Goal: Task Accomplishment & Management: Manage account settings

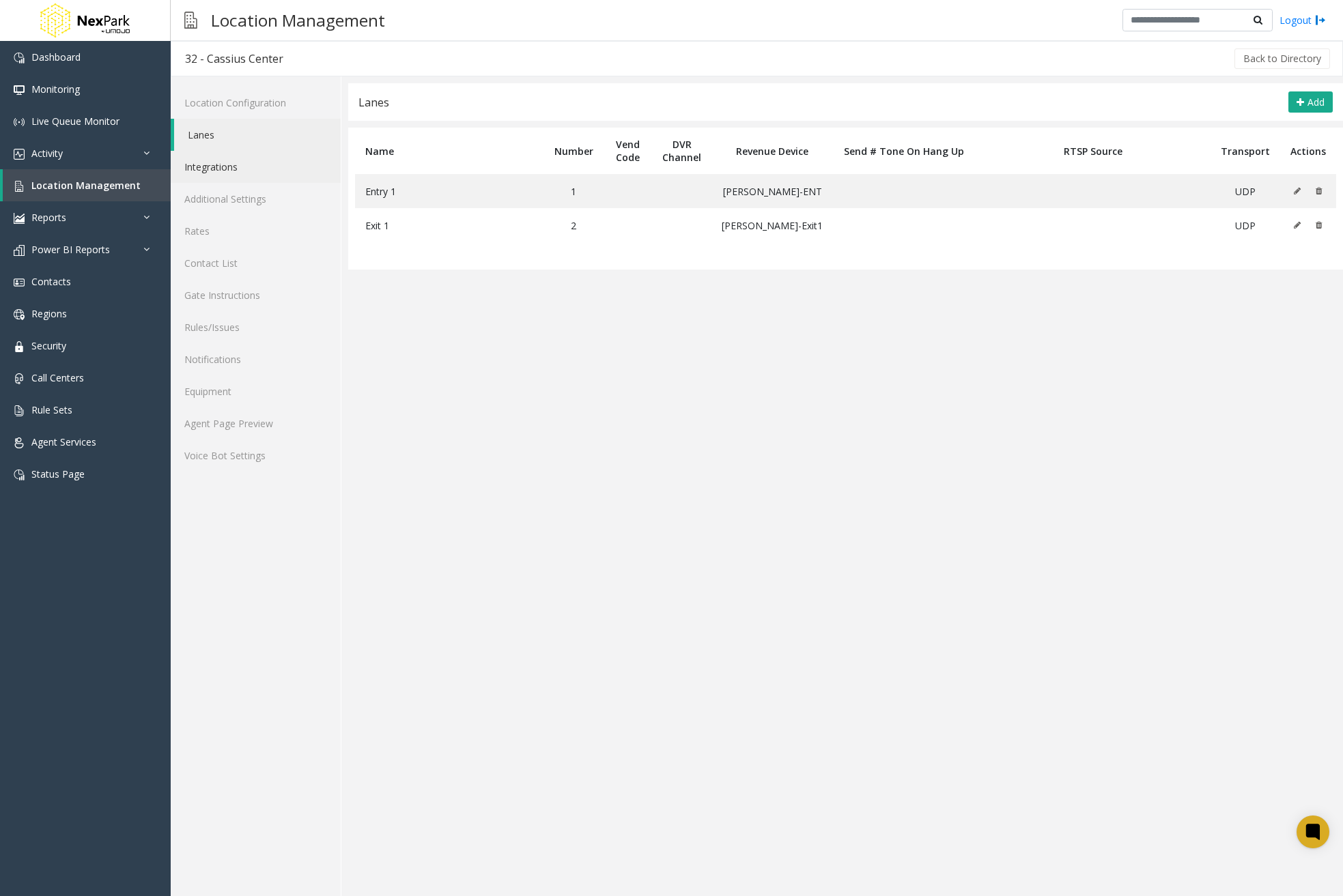
click at [243, 168] on link "Integrations" at bounding box center [255, 167] width 170 height 32
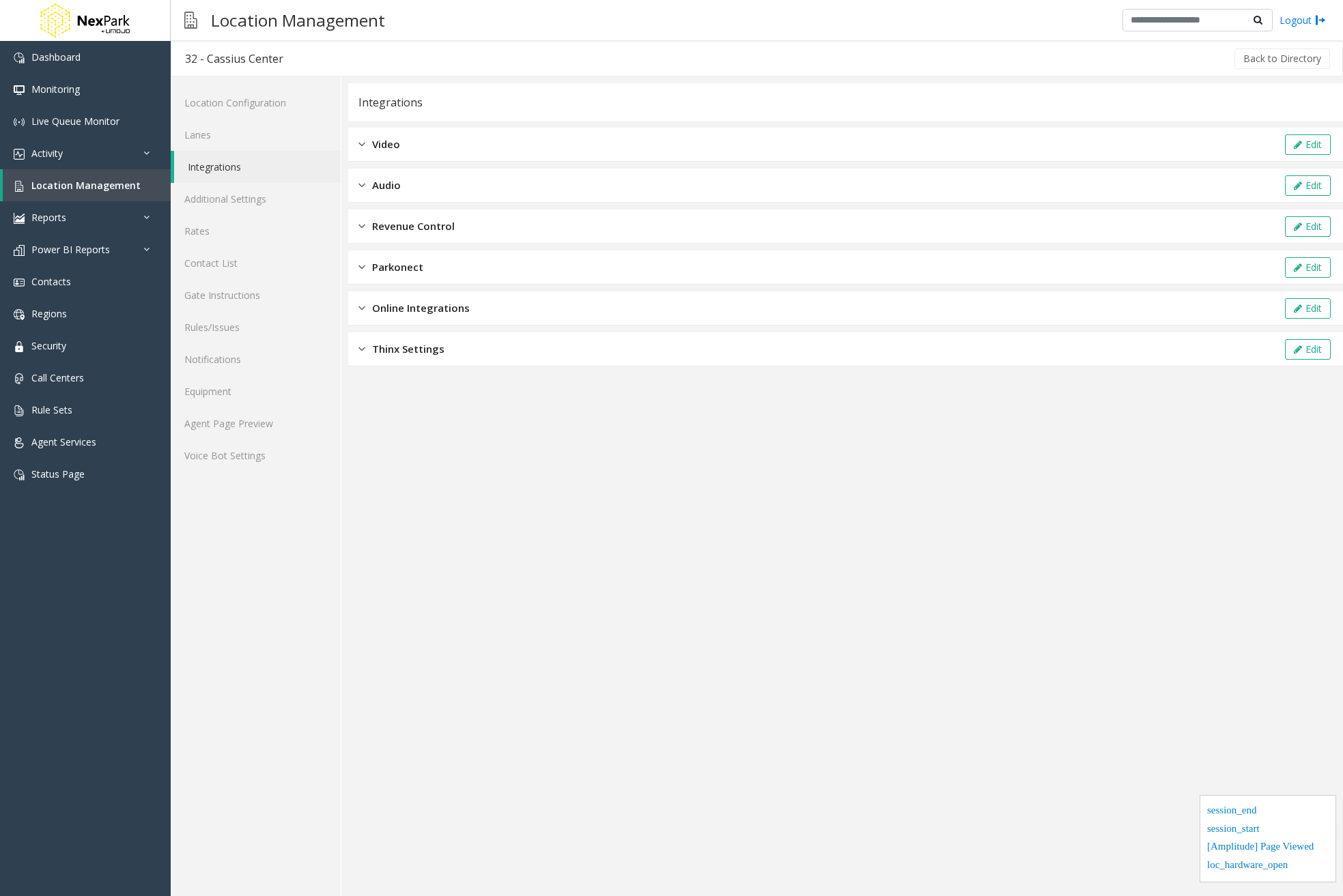
click at [440, 307] on span "Online Integrations" at bounding box center [420, 308] width 98 height 16
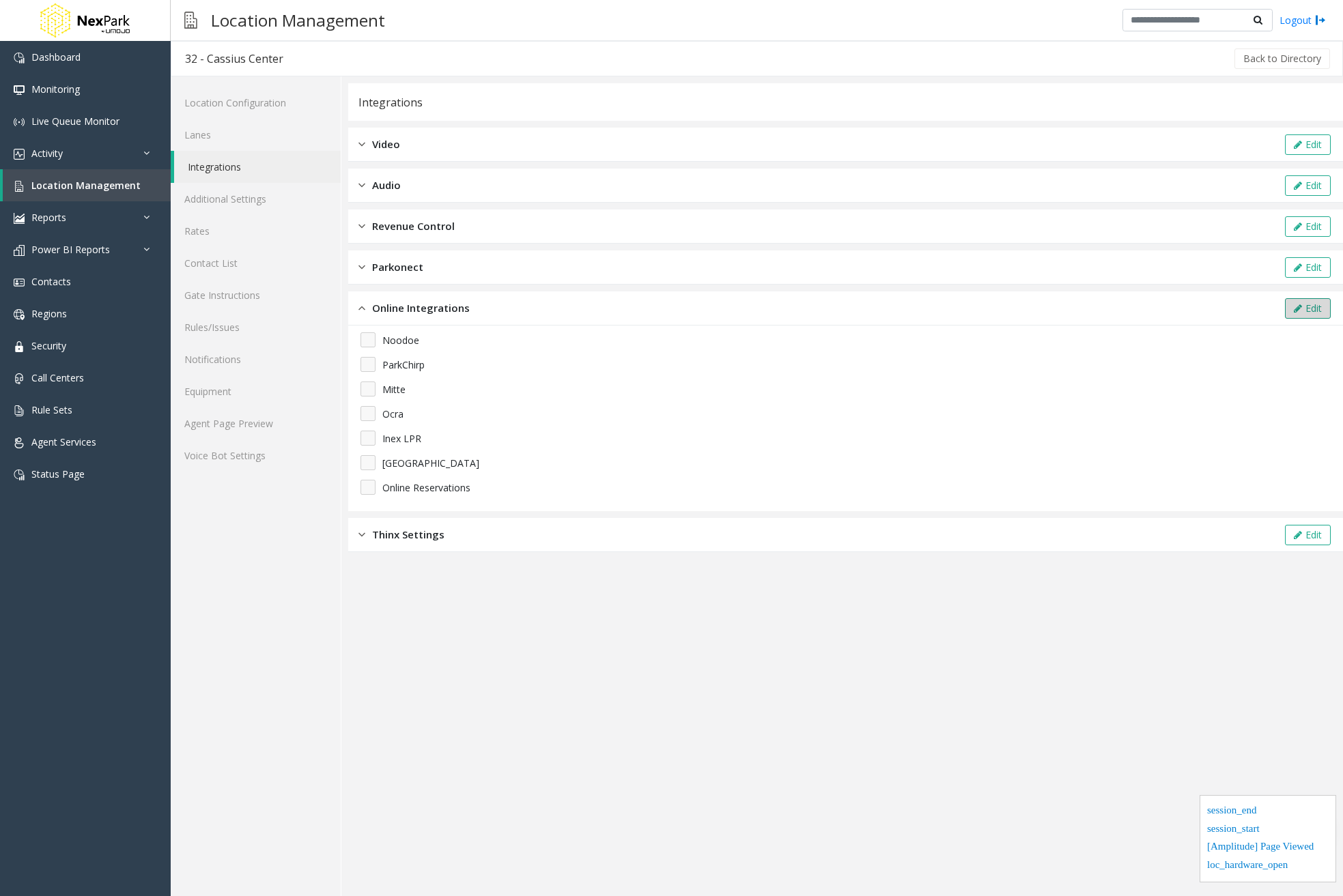
click at [1310, 307] on button "Edit" at bounding box center [1307, 309] width 46 height 20
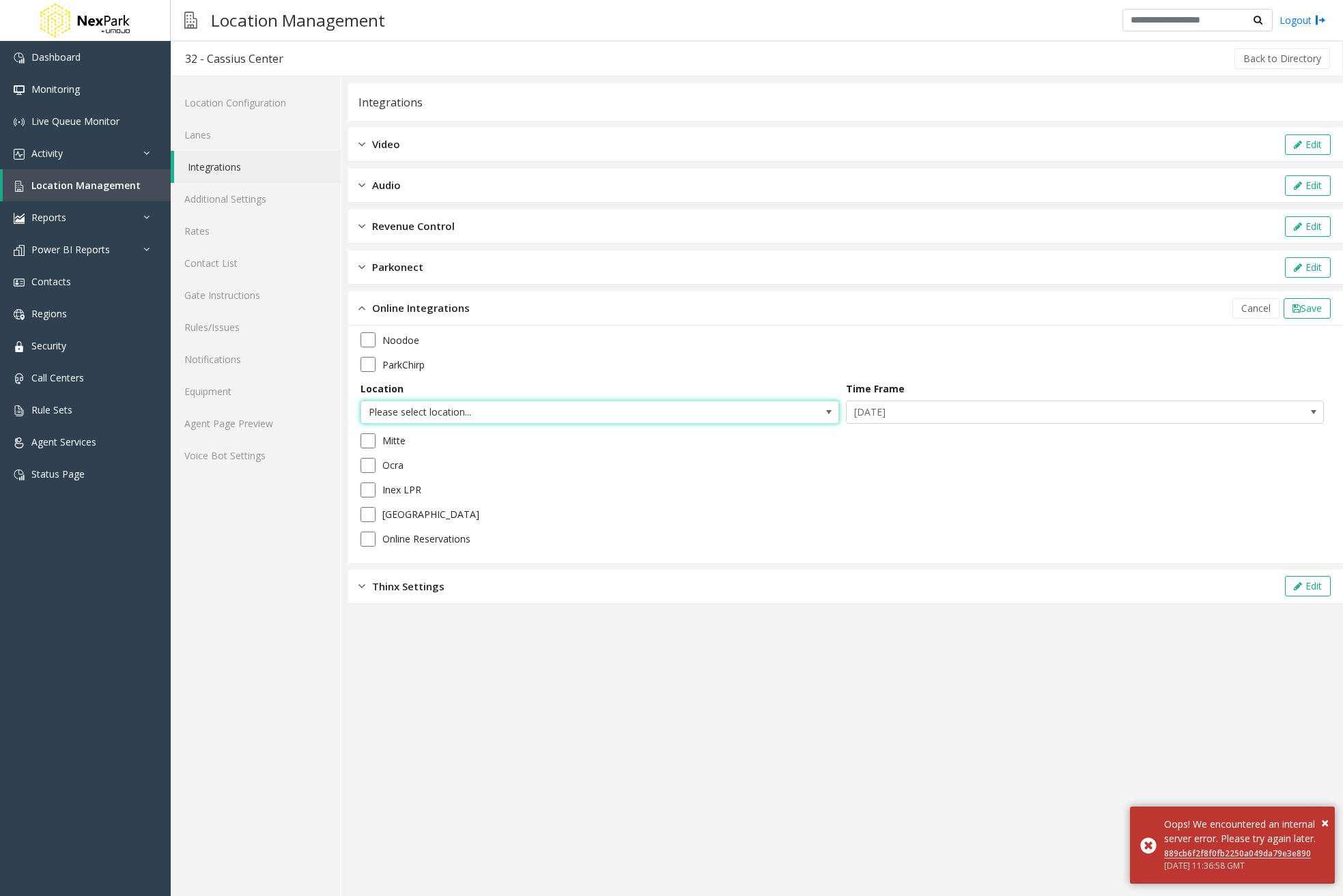
click at [767, 412] on span "Please select location..." at bounding box center [600, 412] width 478 height 23
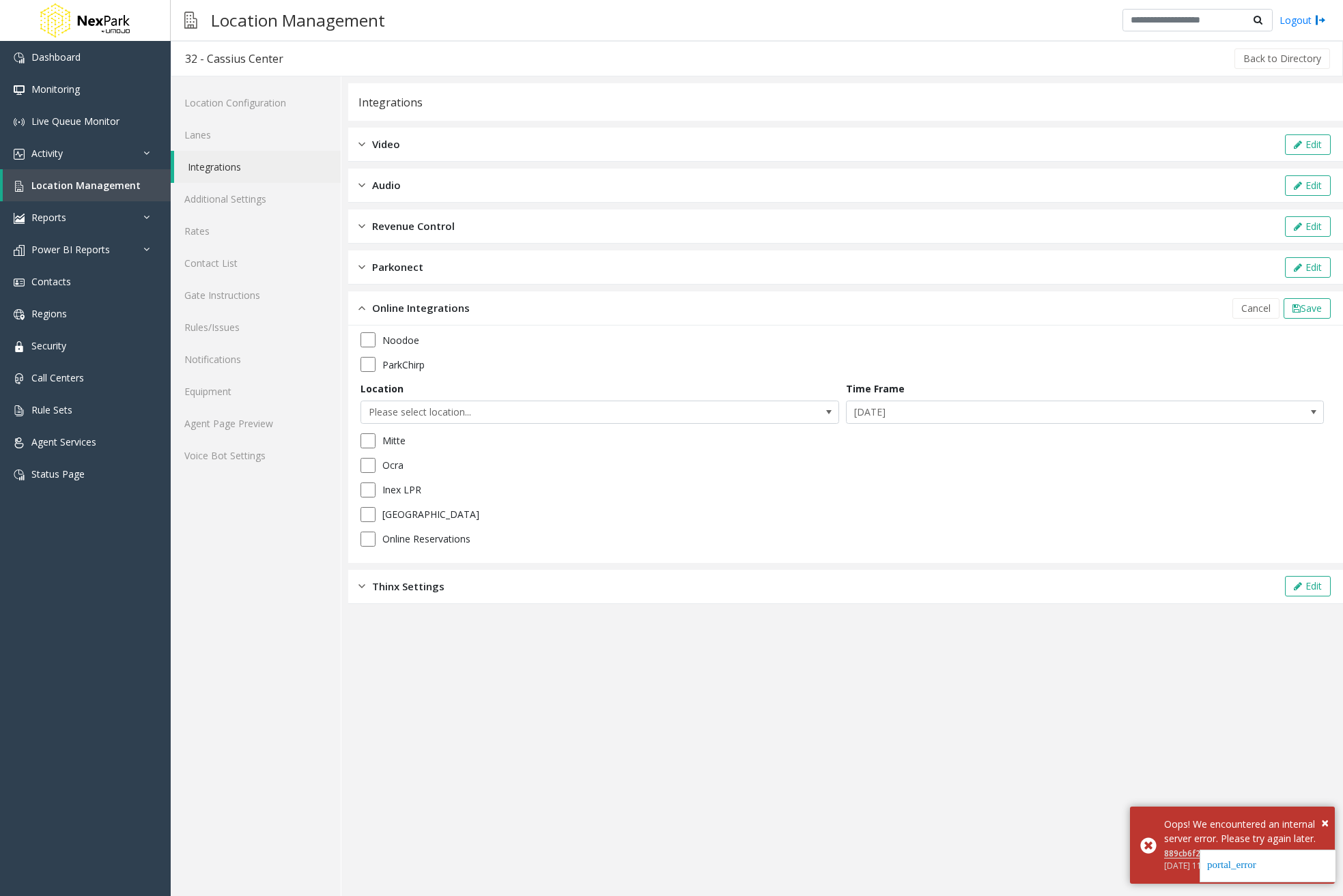
click at [751, 812] on app-integration "Integrations Video Edit Audio Edit Revenue Control Edit Parkonect Edit Online I…" at bounding box center [845, 490] width 994 height 813
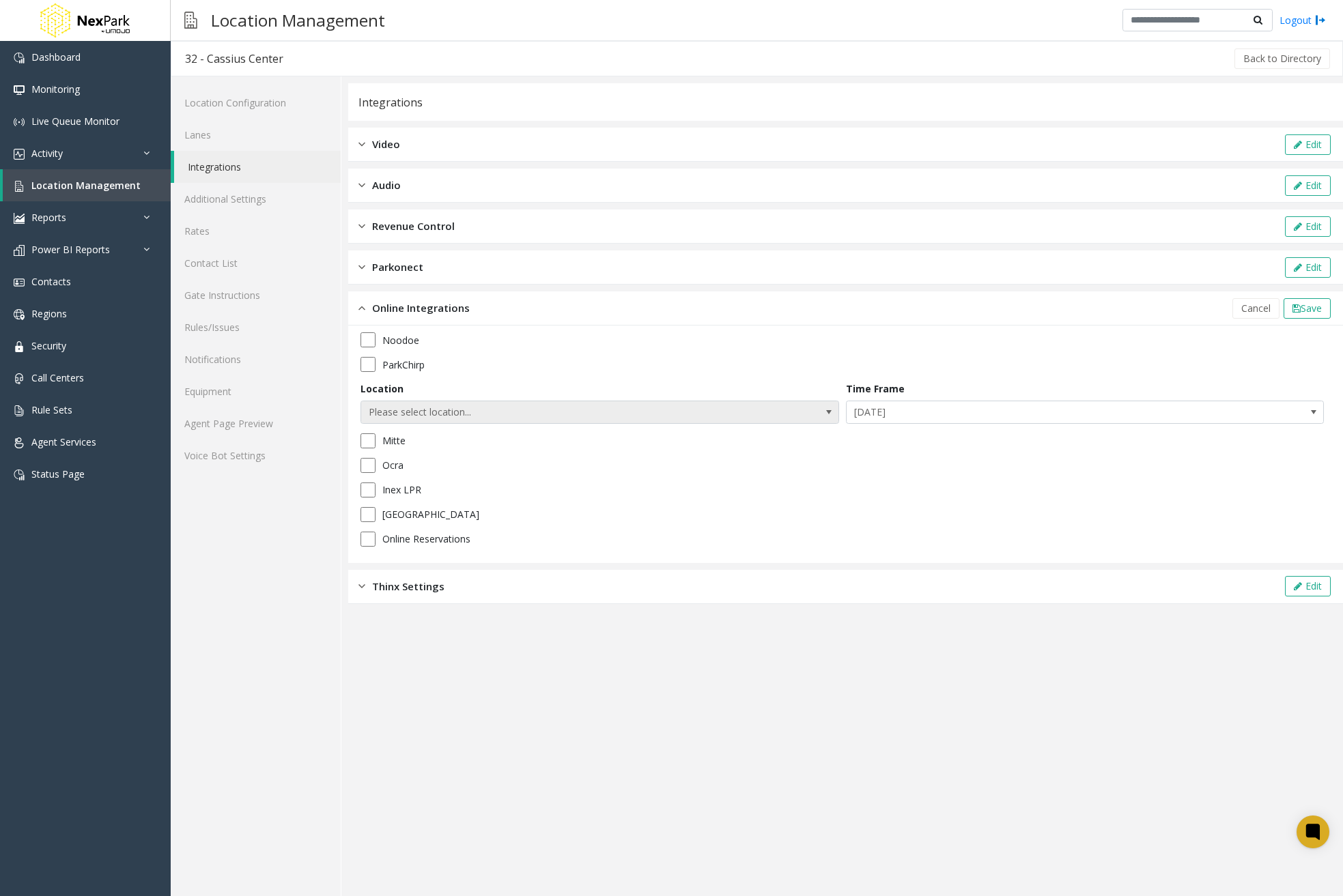
click at [815, 408] on span "Please select location..." at bounding box center [600, 412] width 478 height 23
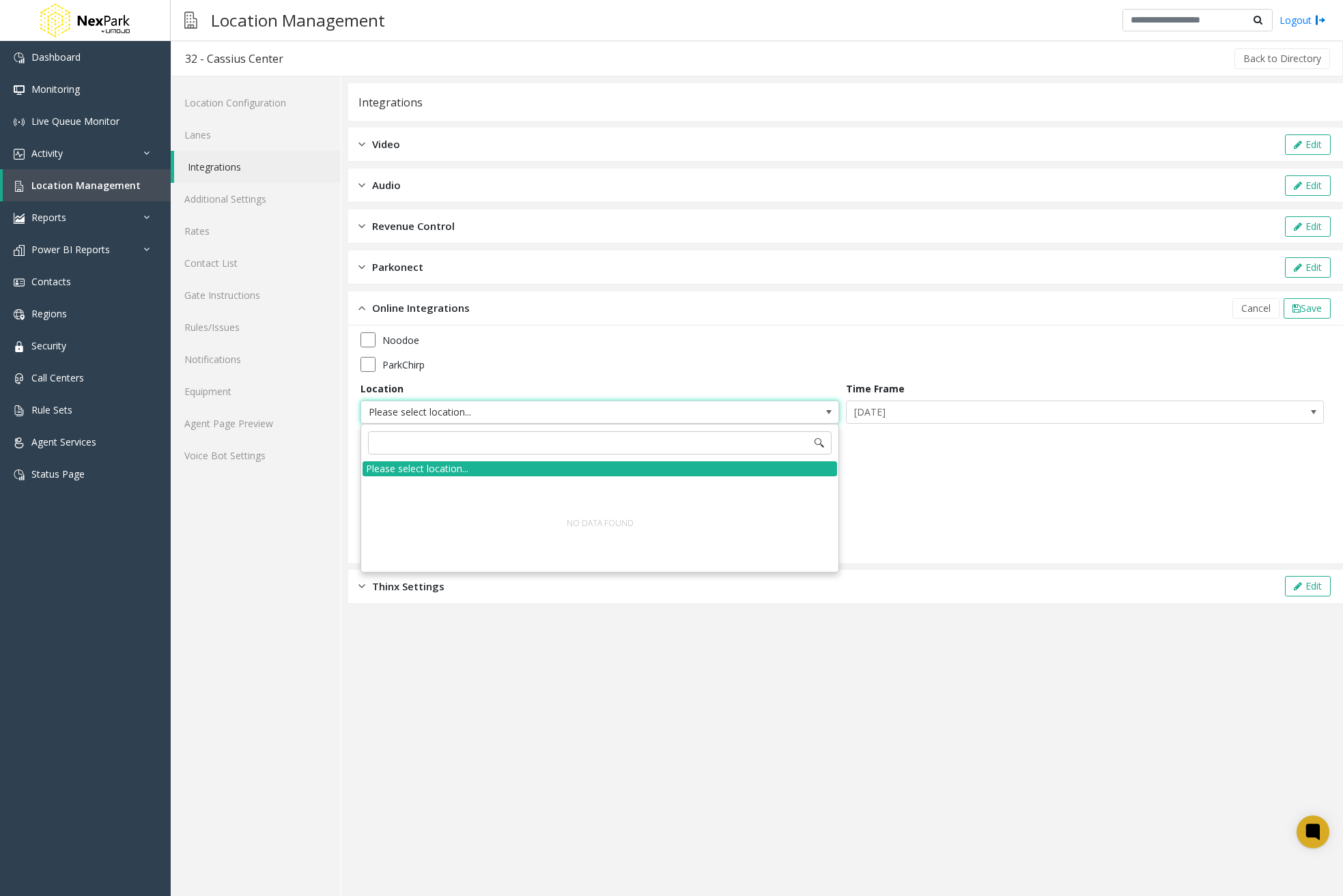
click at [815, 408] on span "Please select location..." at bounding box center [600, 412] width 478 height 23
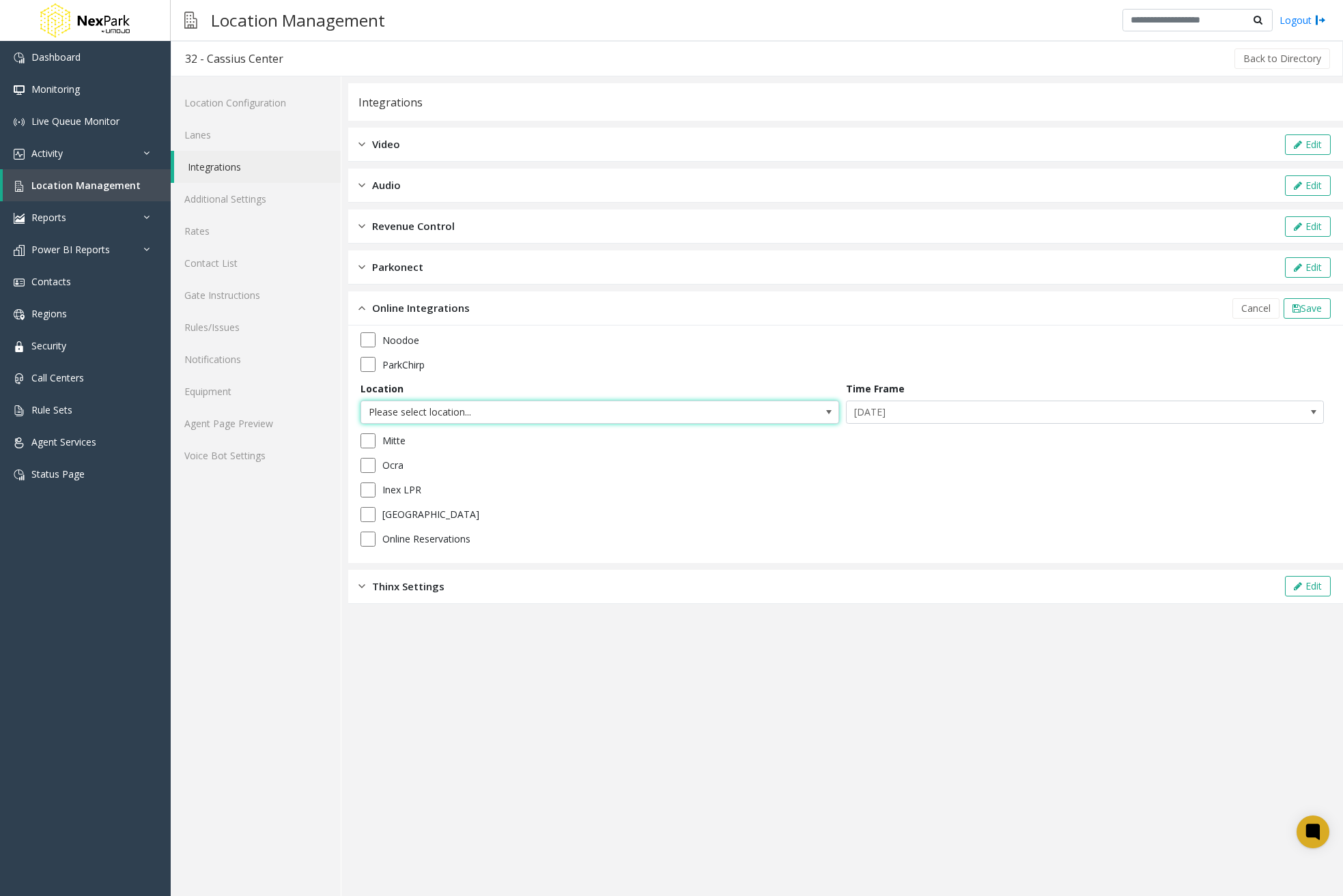
click at [815, 408] on span "Please select location..." at bounding box center [600, 412] width 478 height 23
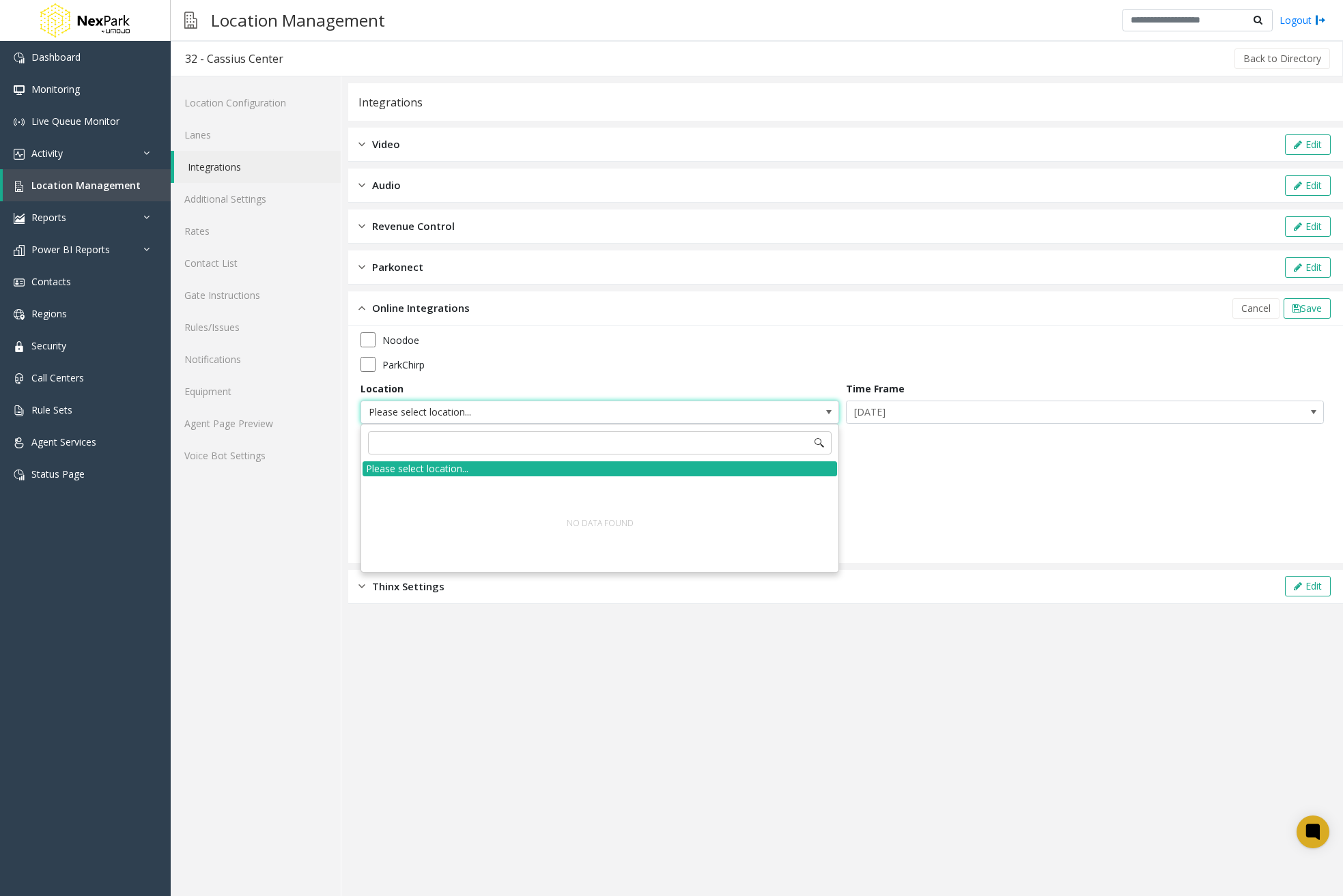
click at [815, 408] on span "Please select location..." at bounding box center [600, 412] width 478 height 23
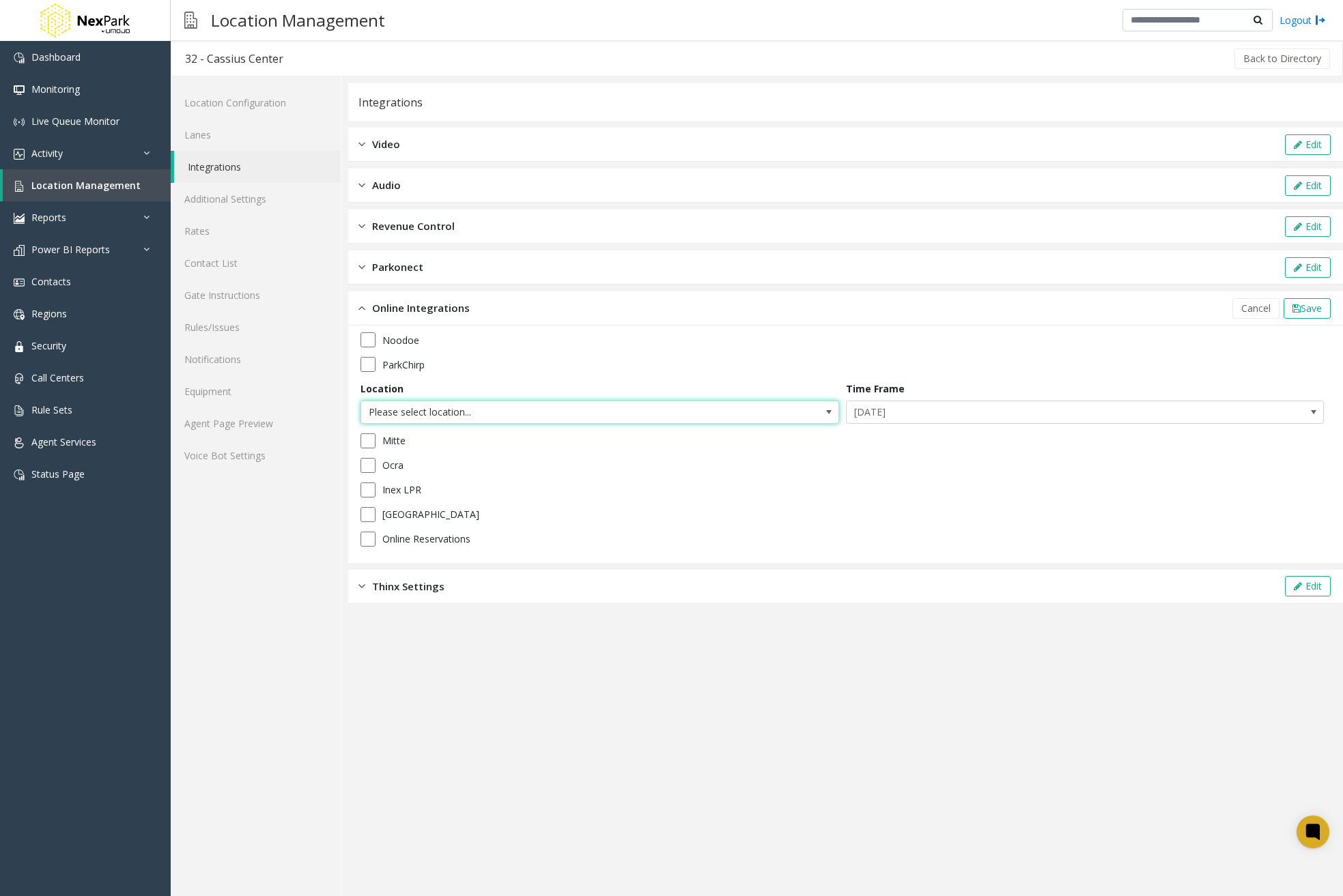
click at [815, 408] on span "Please select location..." at bounding box center [600, 412] width 478 height 23
